Goal: Navigation & Orientation: Understand site structure

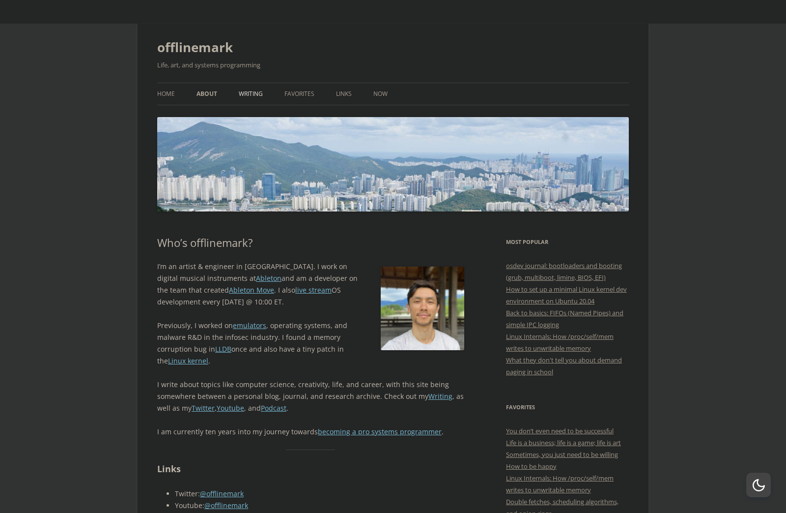
click at [257, 101] on link "Writing" at bounding box center [251, 94] width 24 height 22
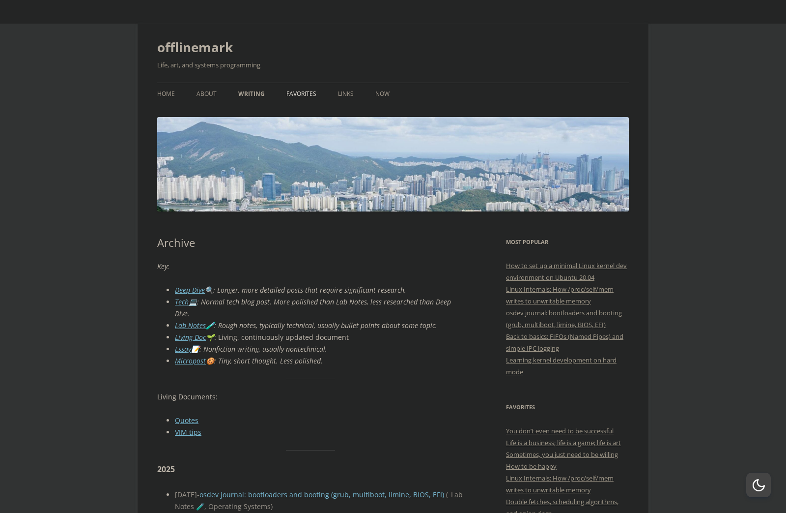
click at [302, 91] on link "Favorites" at bounding box center [301, 94] width 30 height 22
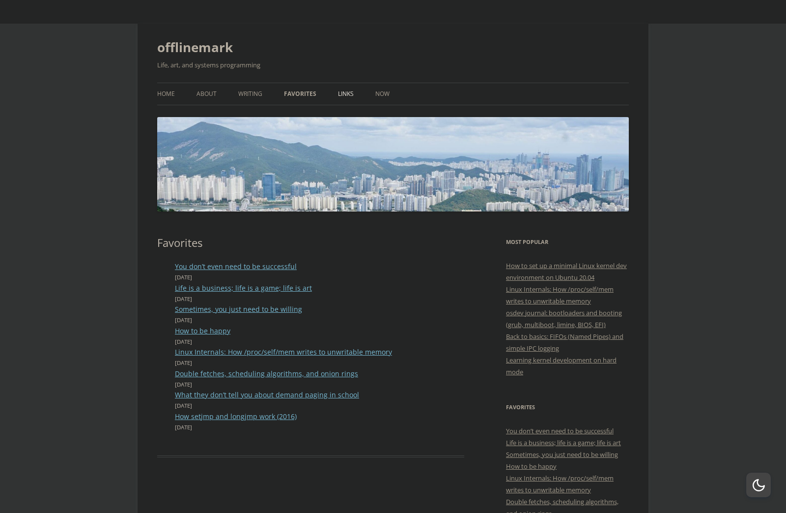
click at [345, 90] on link "Links" at bounding box center [346, 94] width 16 height 22
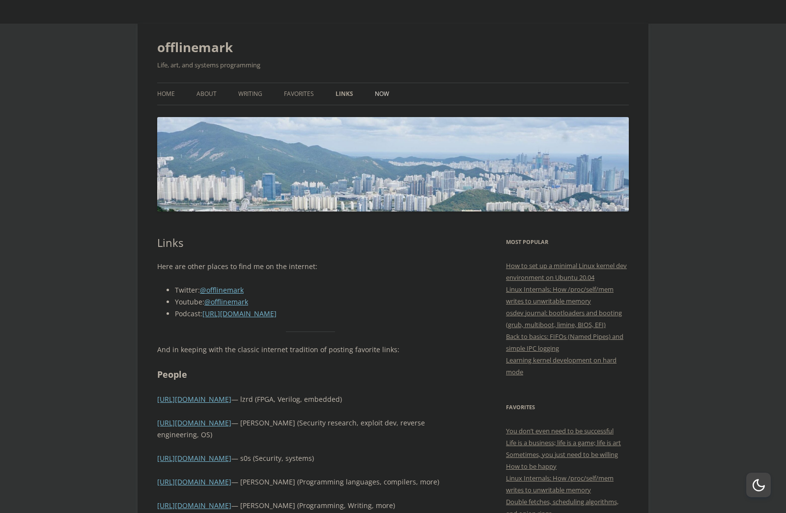
click at [387, 92] on link "Now" at bounding box center [382, 94] width 14 height 22
